Goal: Information Seeking & Learning: Compare options

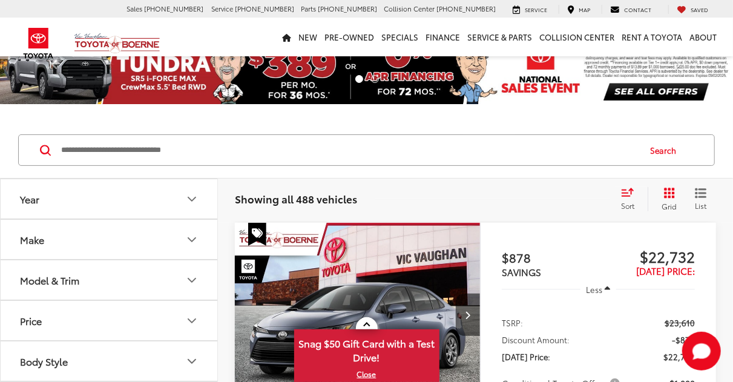
click at [193, 192] on icon "Year" at bounding box center [192, 199] width 15 height 15
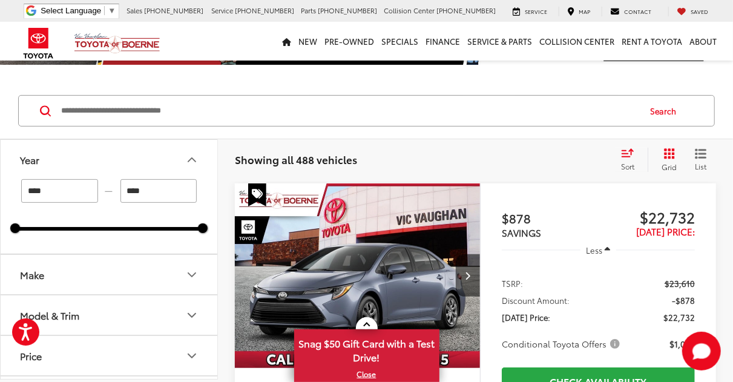
click at [194, 156] on icon "Year" at bounding box center [192, 159] width 15 height 15
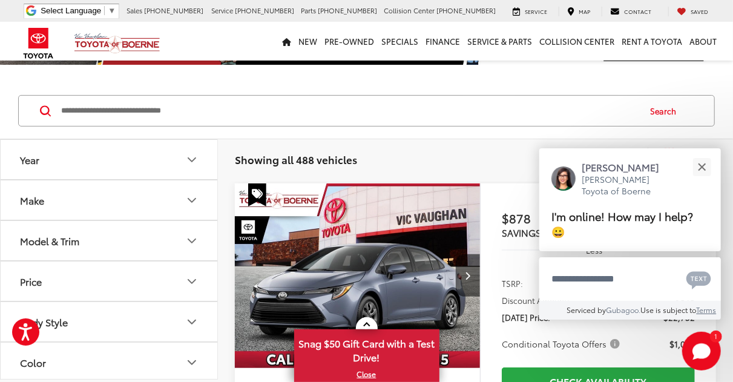
click at [195, 193] on icon "Make" at bounding box center [192, 200] width 15 height 15
click at [195, 197] on icon "Make" at bounding box center [192, 200] width 15 height 15
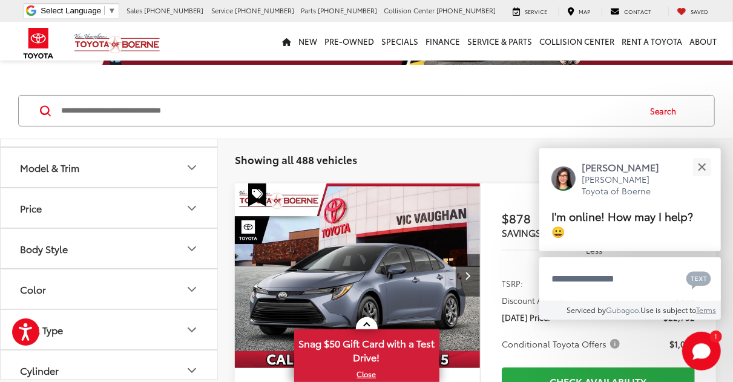
scroll to position [74, 0]
click at [193, 166] on icon "Model & Trim" at bounding box center [192, 166] width 15 height 15
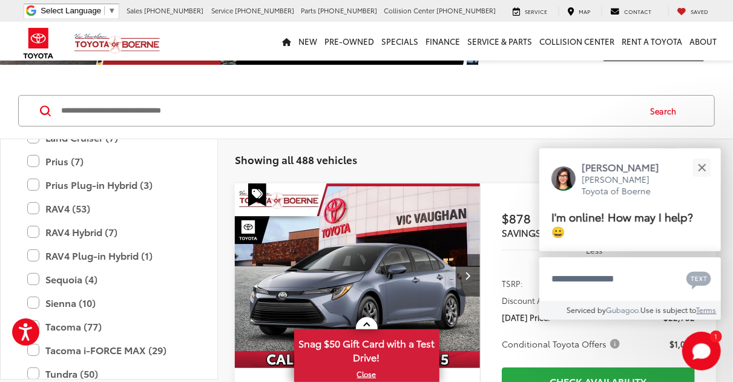
scroll to position [498, 0]
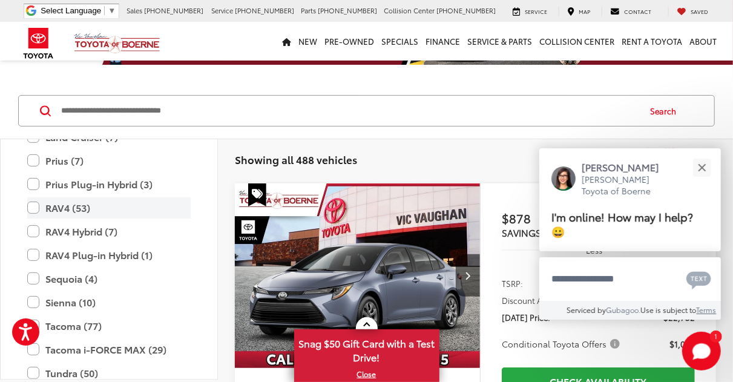
click at [35, 205] on label "RAV4 (53)" at bounding box center [108, 207] width 163 height 21
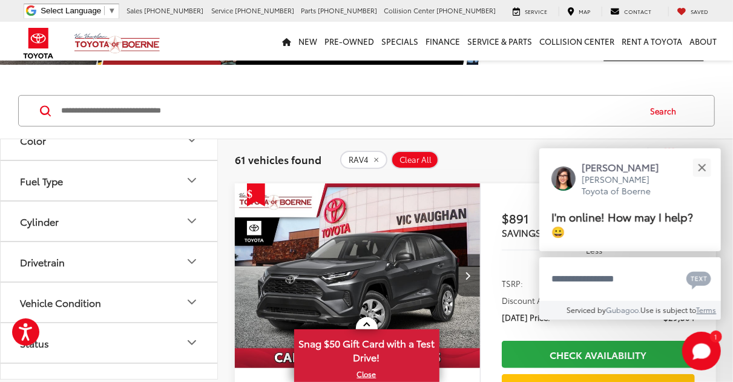
scroll to position [906, 0]
click at [200, 250] on button "Drivetrain" at bounding box center [110, 259] width 218 height 39
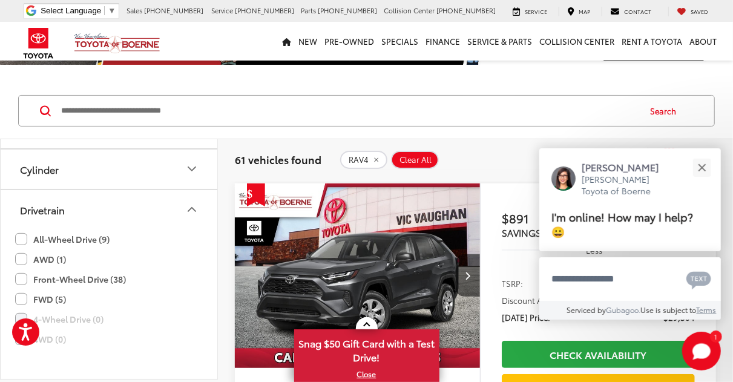
scroll to position [957, 0]
click at [23, 229] on label "All-Wheel Drive (9)" at bounding box center [62, 238] width 94 height 20
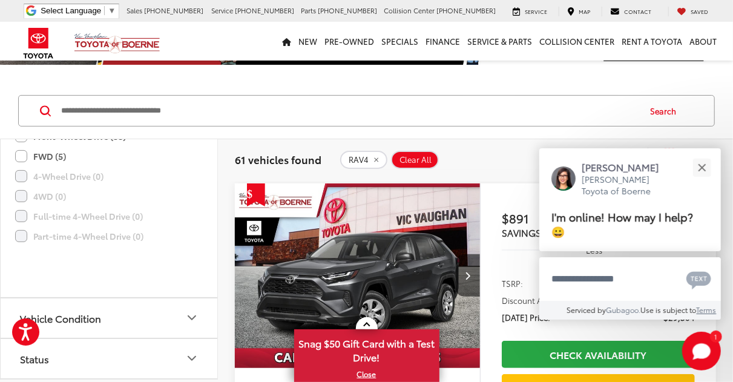
scroll to position [816, 0]
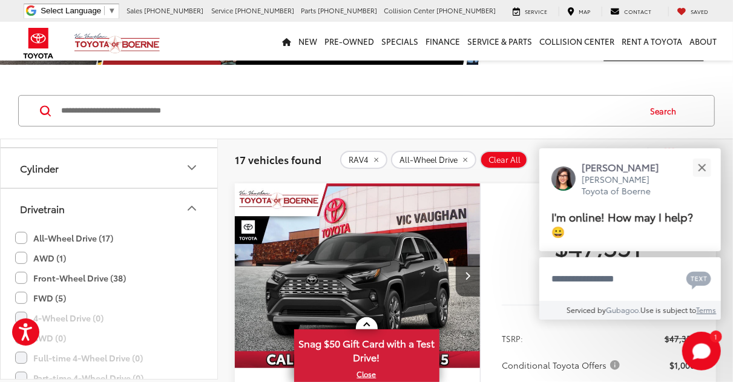
click at [191, 208] on icon "Drivetrain" at bounding box center [192, 208] width 15 height 15
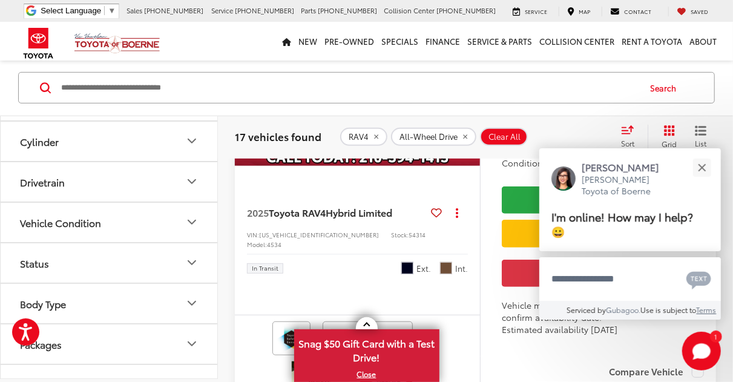
scroll to position [272, 0]
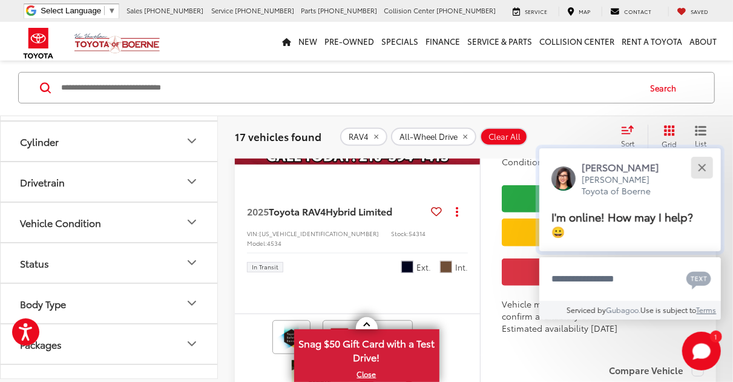
click at [701, 166] on div "Close" at bounding box center [702, 167] width 8 height 8
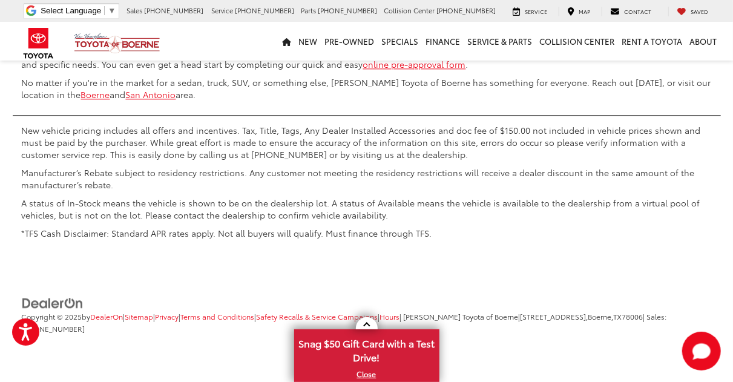
scroll to position [5872, 0]
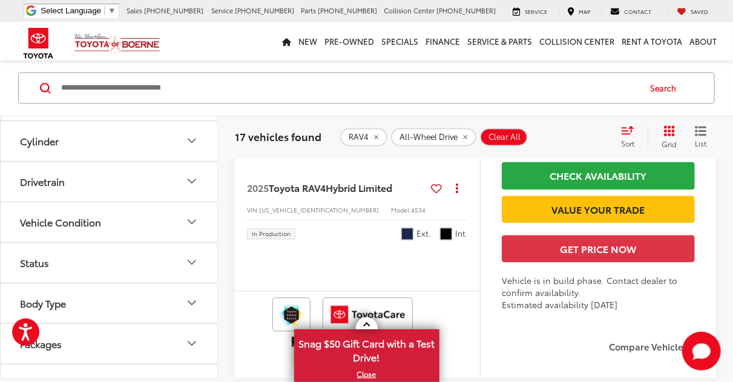
scroll to position [1100, 0]
